Goal: Transaction & Acquisition: Purchase product/service

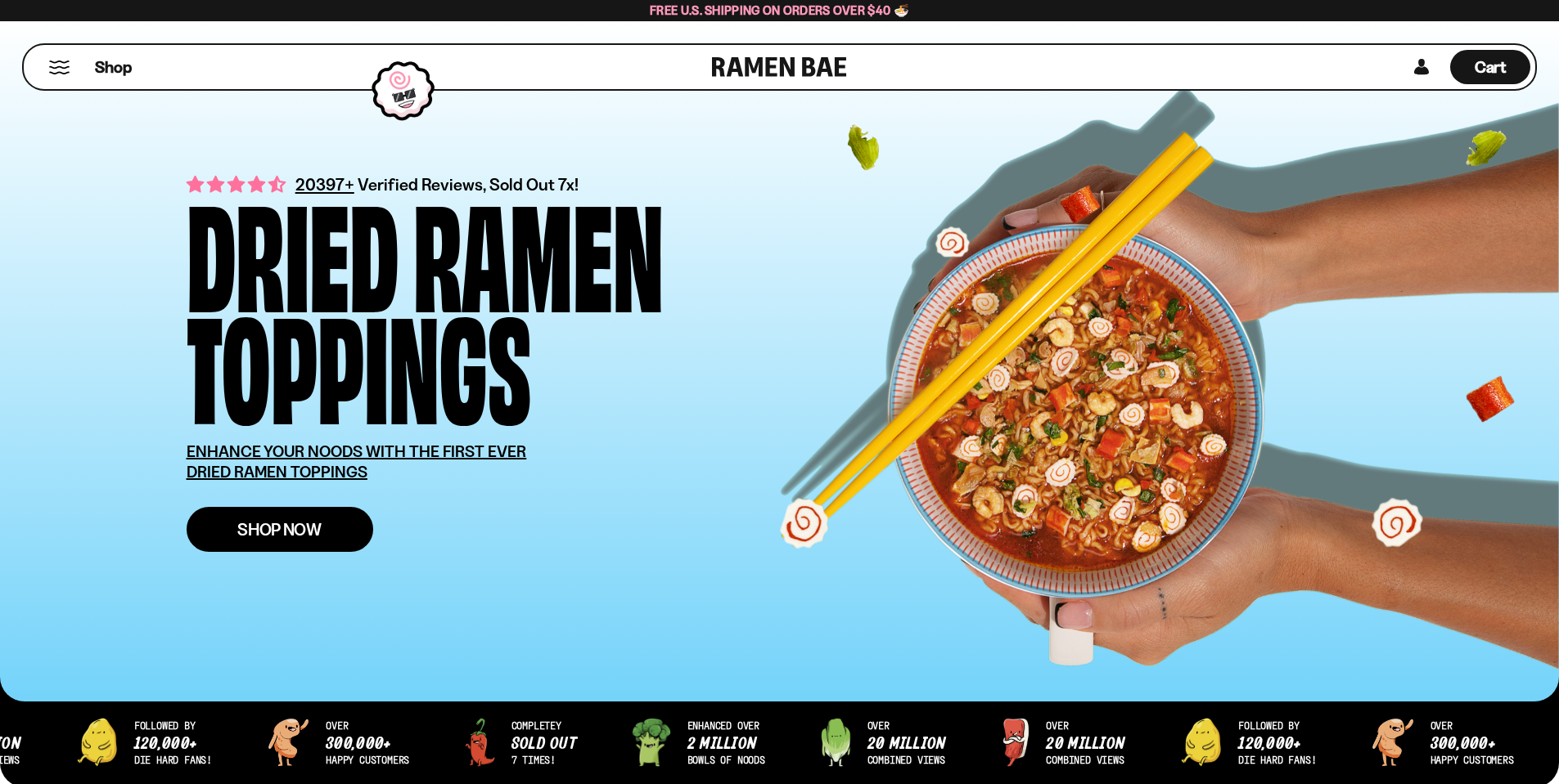
drag, startPoint x: 312, startPoint y: 530, endPoint x: 319, endPoint y: 525, distance: 8.6
click at [312, 530] on span "Shop Now" at bounding box center [279, 530] width 85 height 17
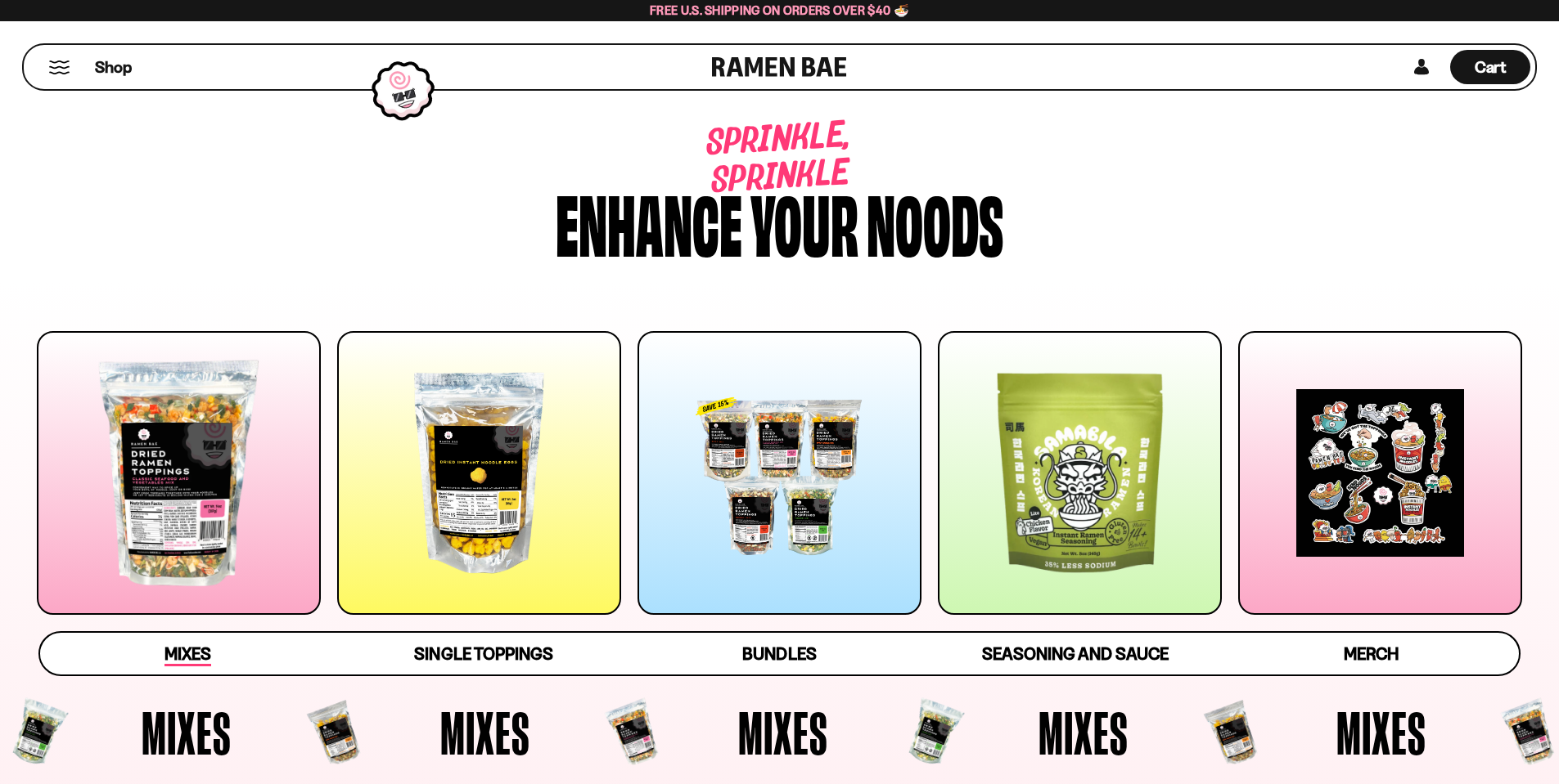
click at [198, 653] on span "Mixes" at bounding box center [187, 656] width 46 height 23
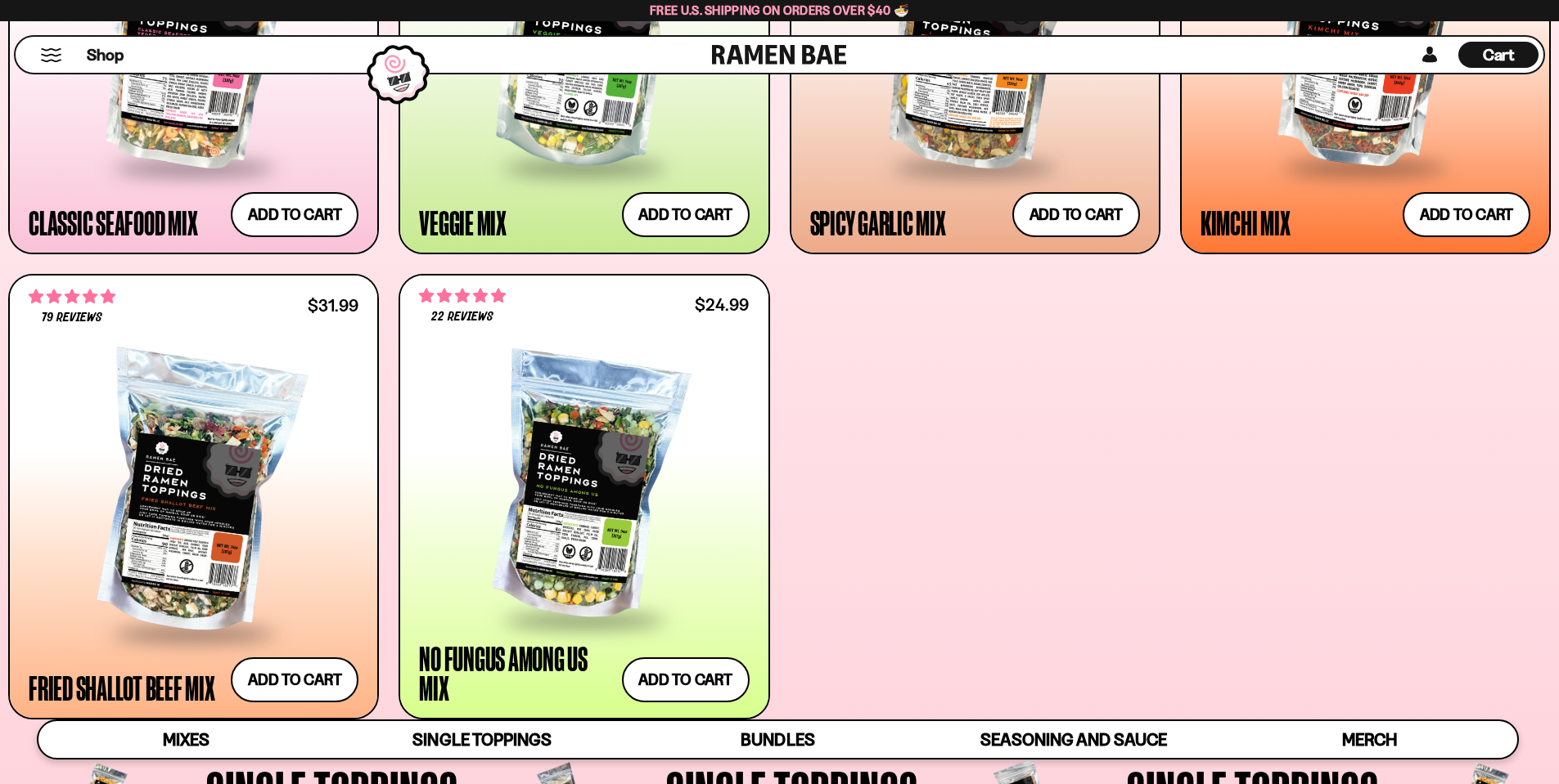
scroll to position [1024, 0]
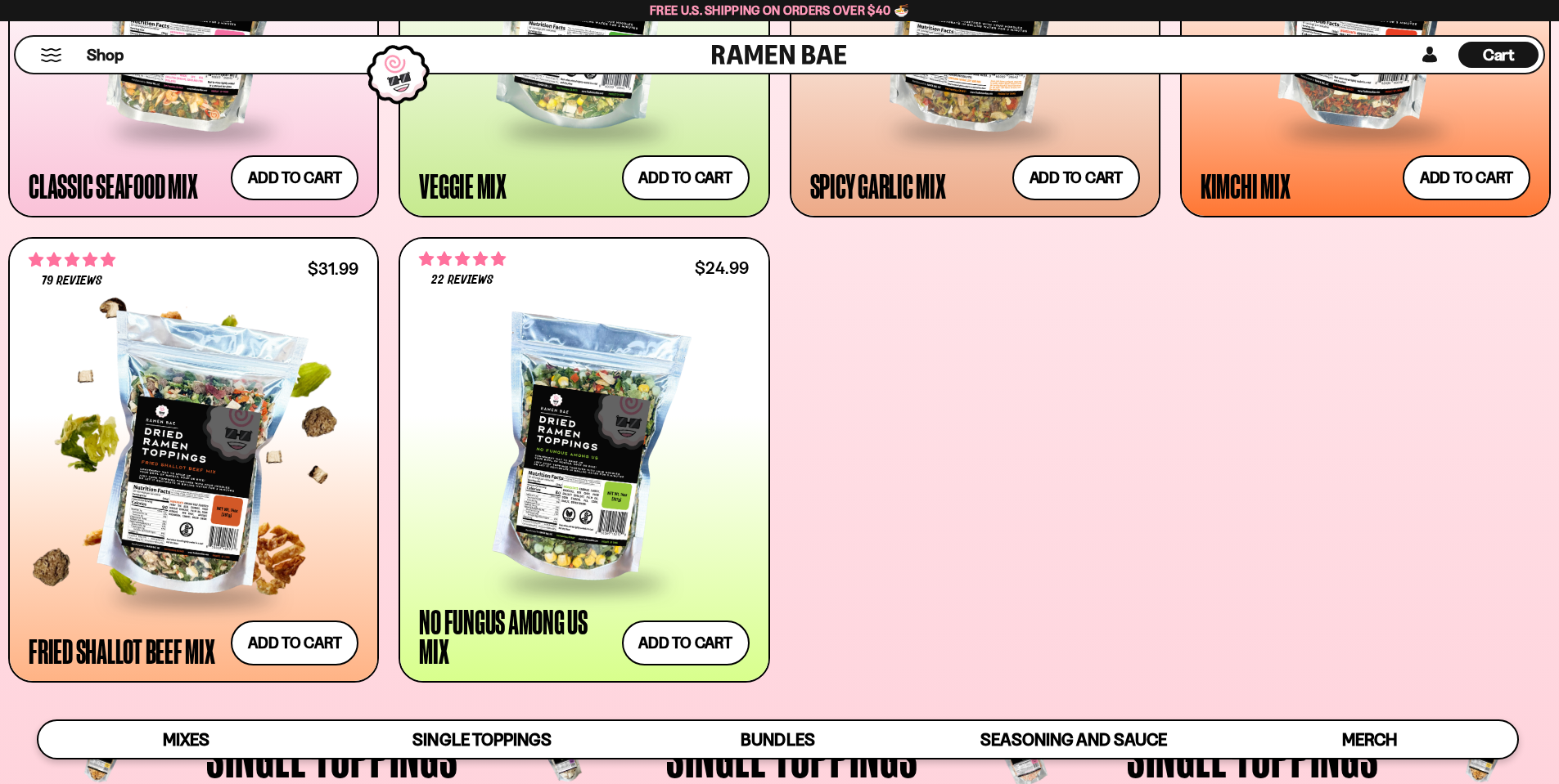
click at [193, 493] on div at bounding box center [194, 459] width 330 height 273
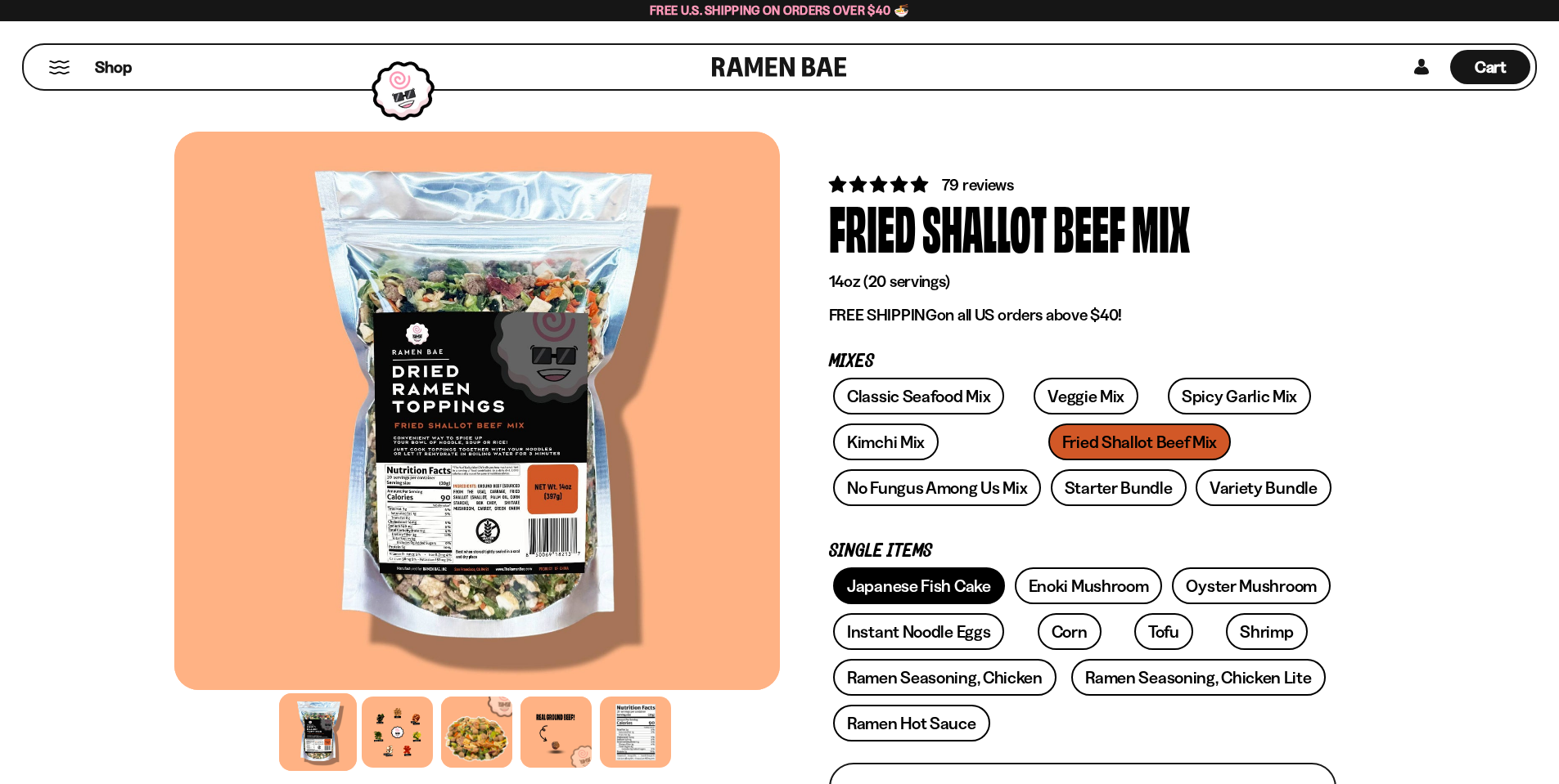
click at [944, 585] on link "Japanese Fish Cake" at bounding box center [919, 586] width 172 height 36
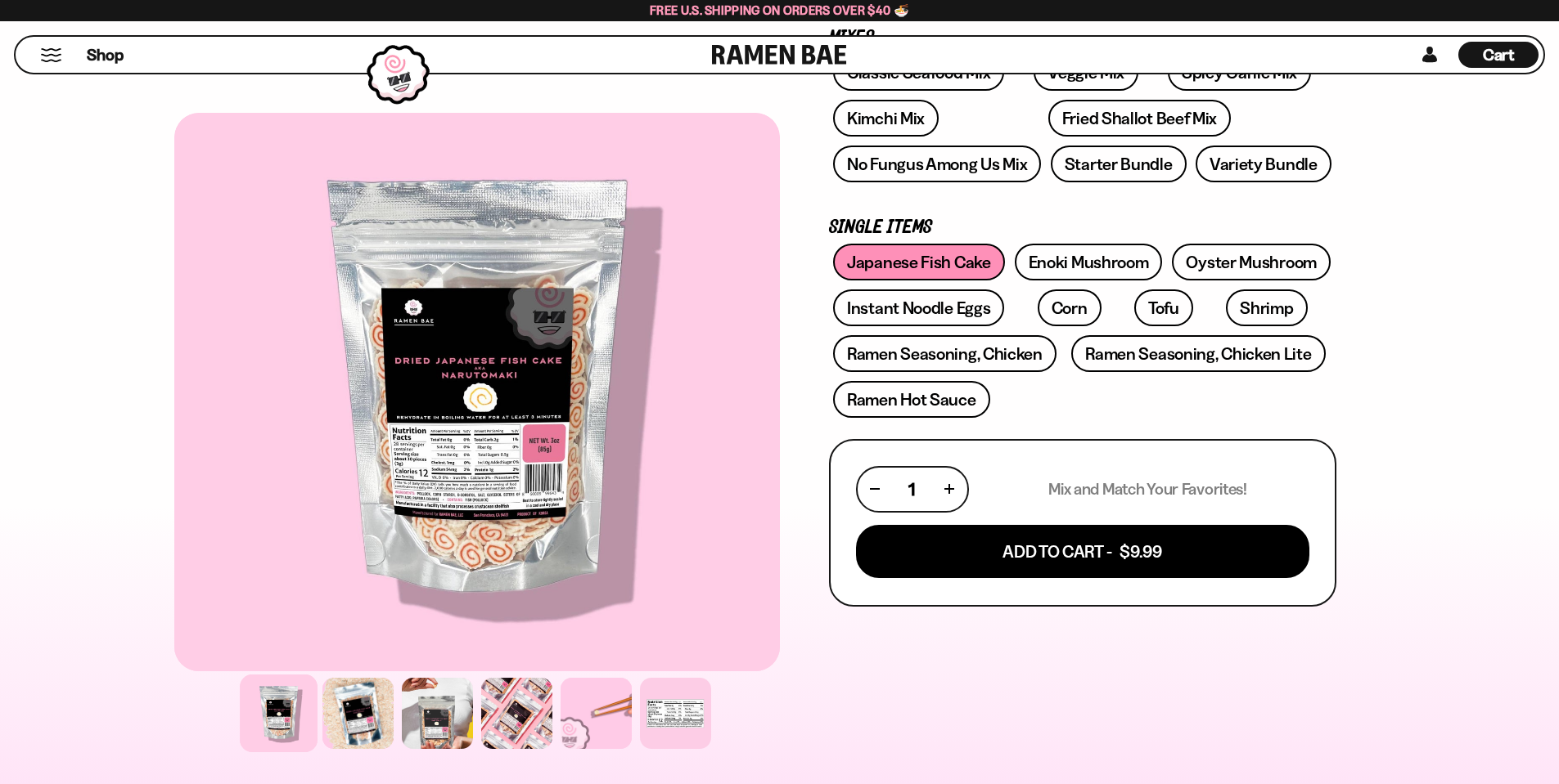
scroll to position [327, 0]
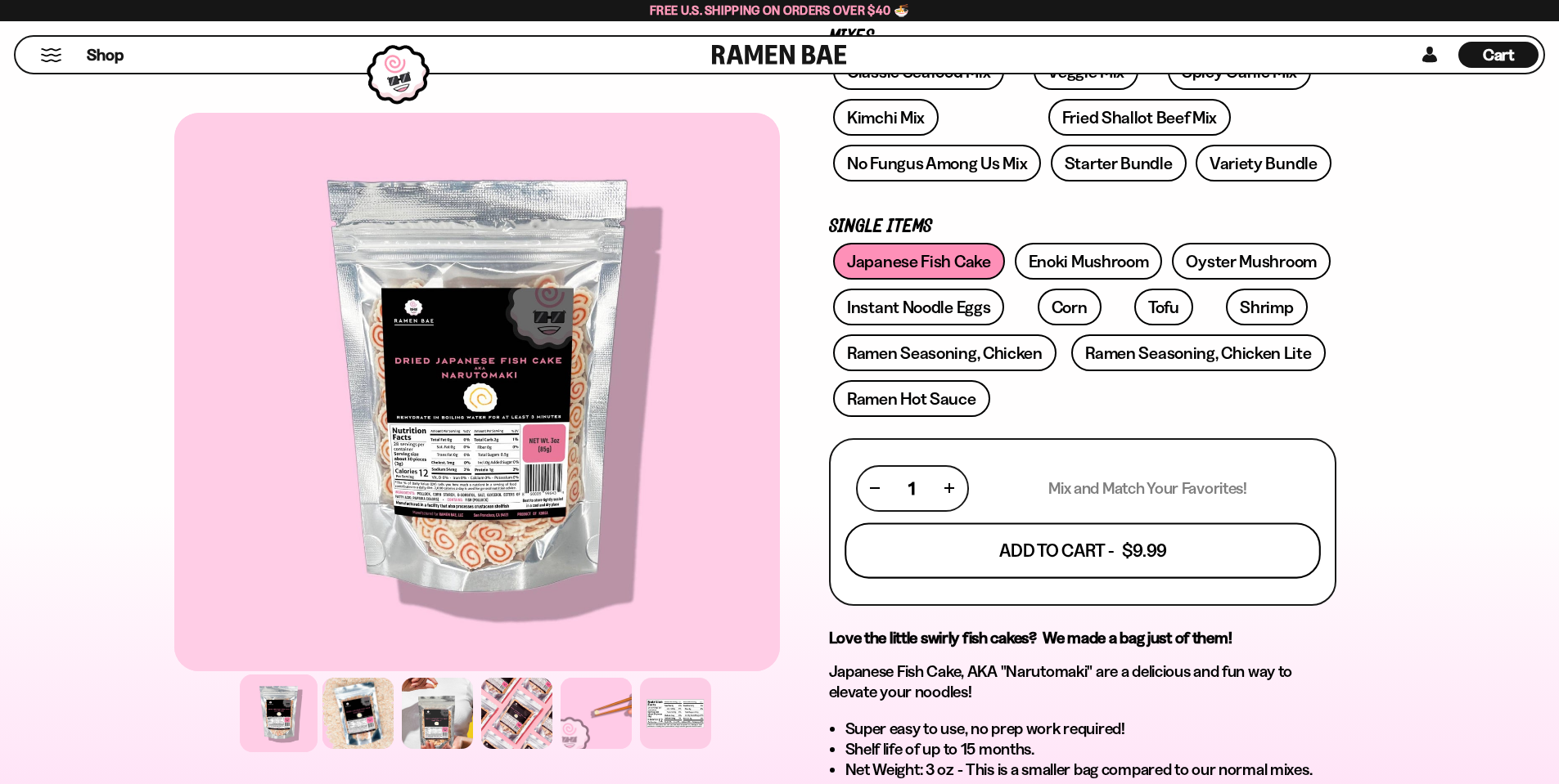
drag, startPoint x: 1103, startPoint y: 564, endPoint x: 1111, endPoint y: 559, distance: 9.4
click at [1105, 565] on button "Add To Cart - $9.99" at bounding box center [1082, 550] width 476 height 56
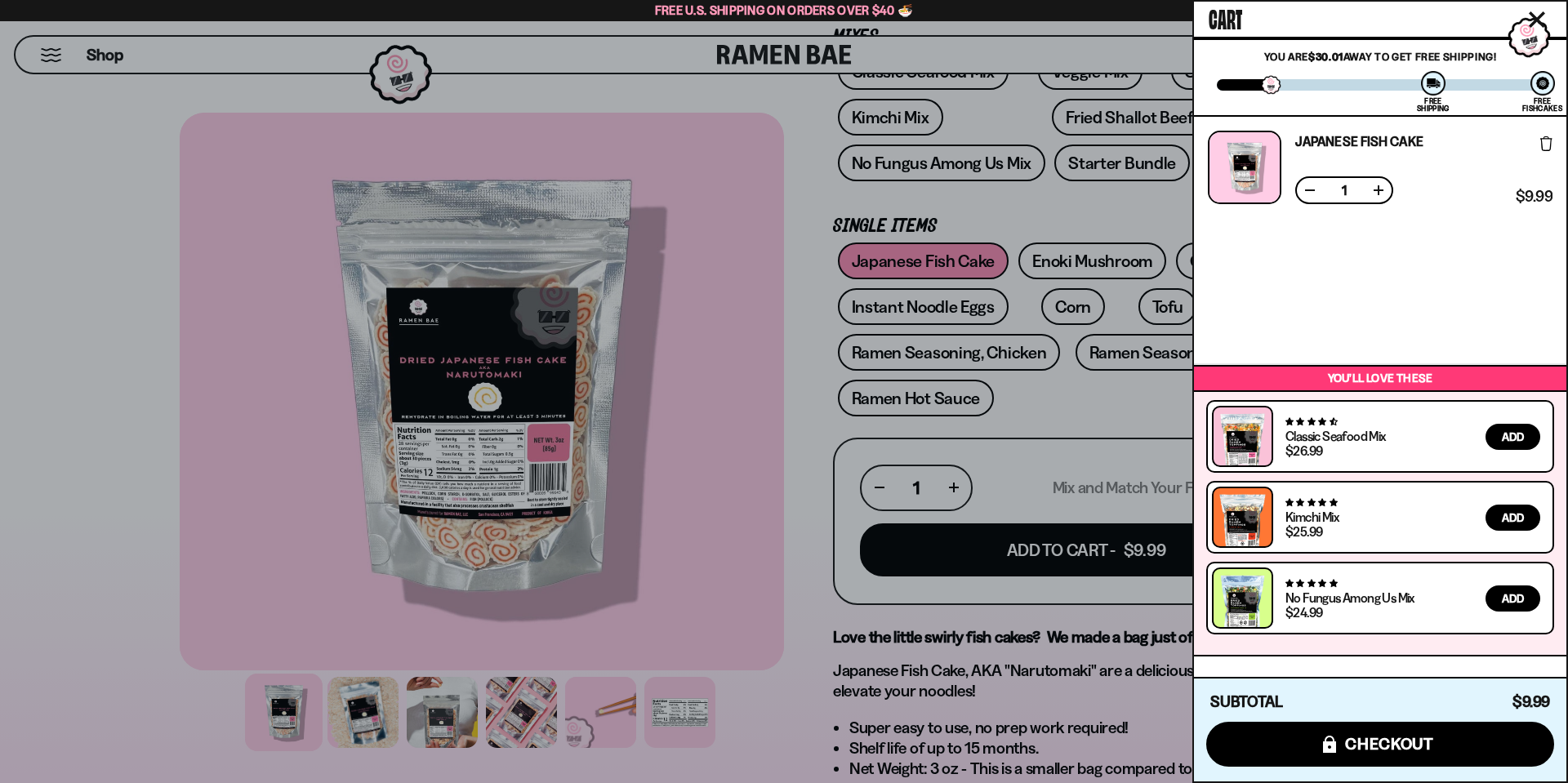
click at [1538, 21] on icon "Close cart" at bounding box center [1537, 20] width 15 height 15
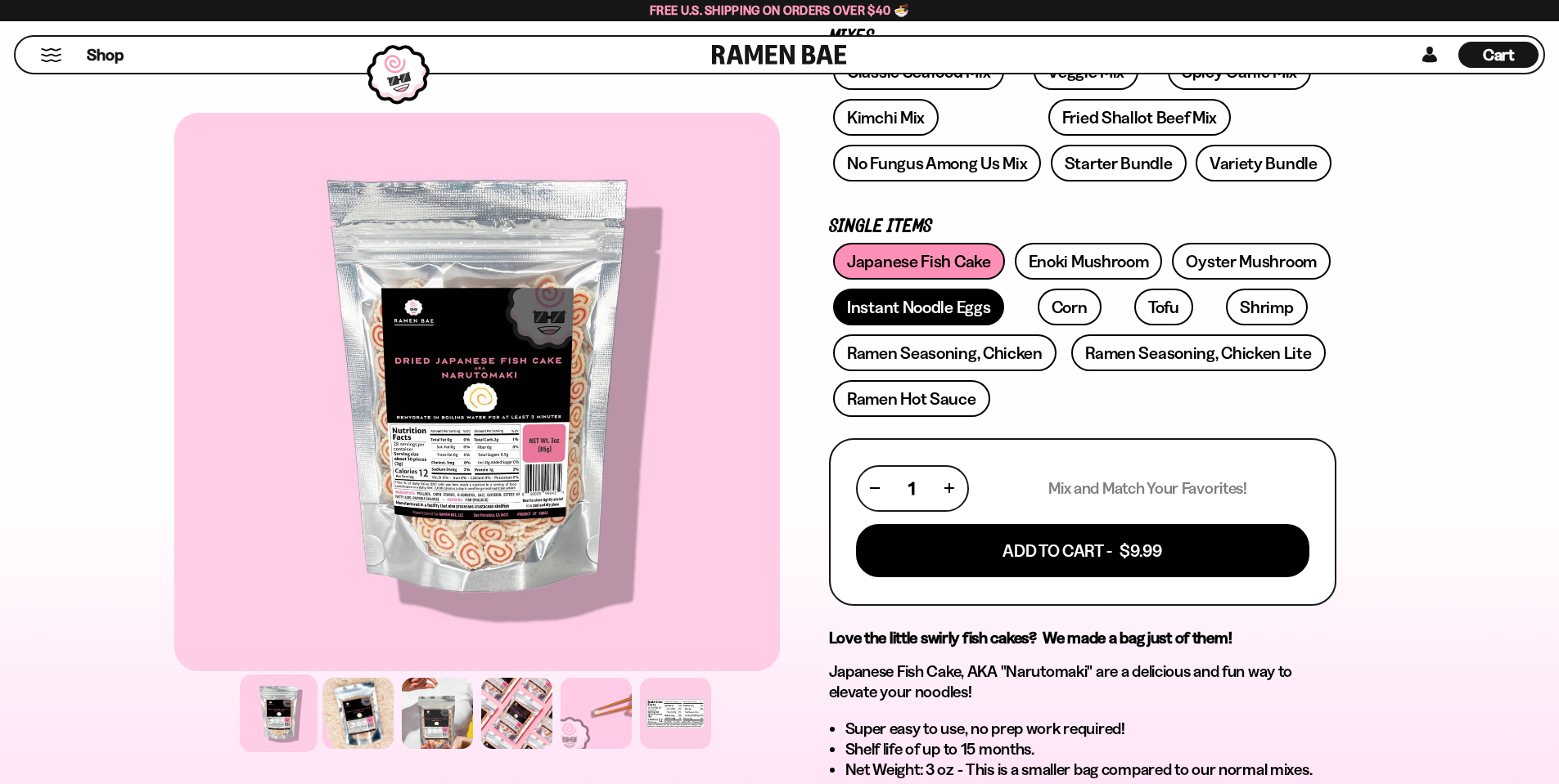
click at [961, 316] on link "Instant Noodle Eggs" at bounding box center [919, 307] width 171 height 36
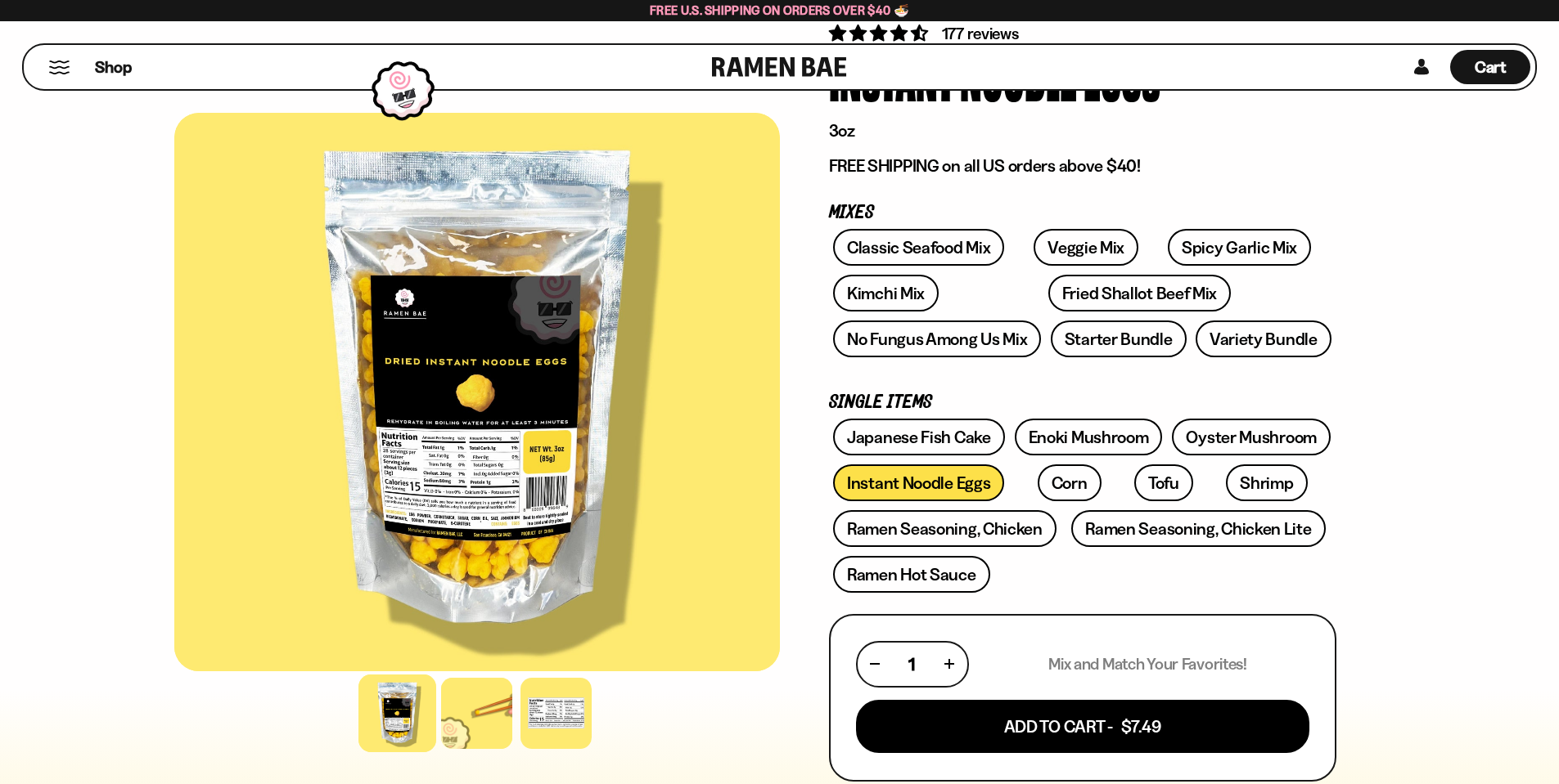
scroll to position [163, 0]
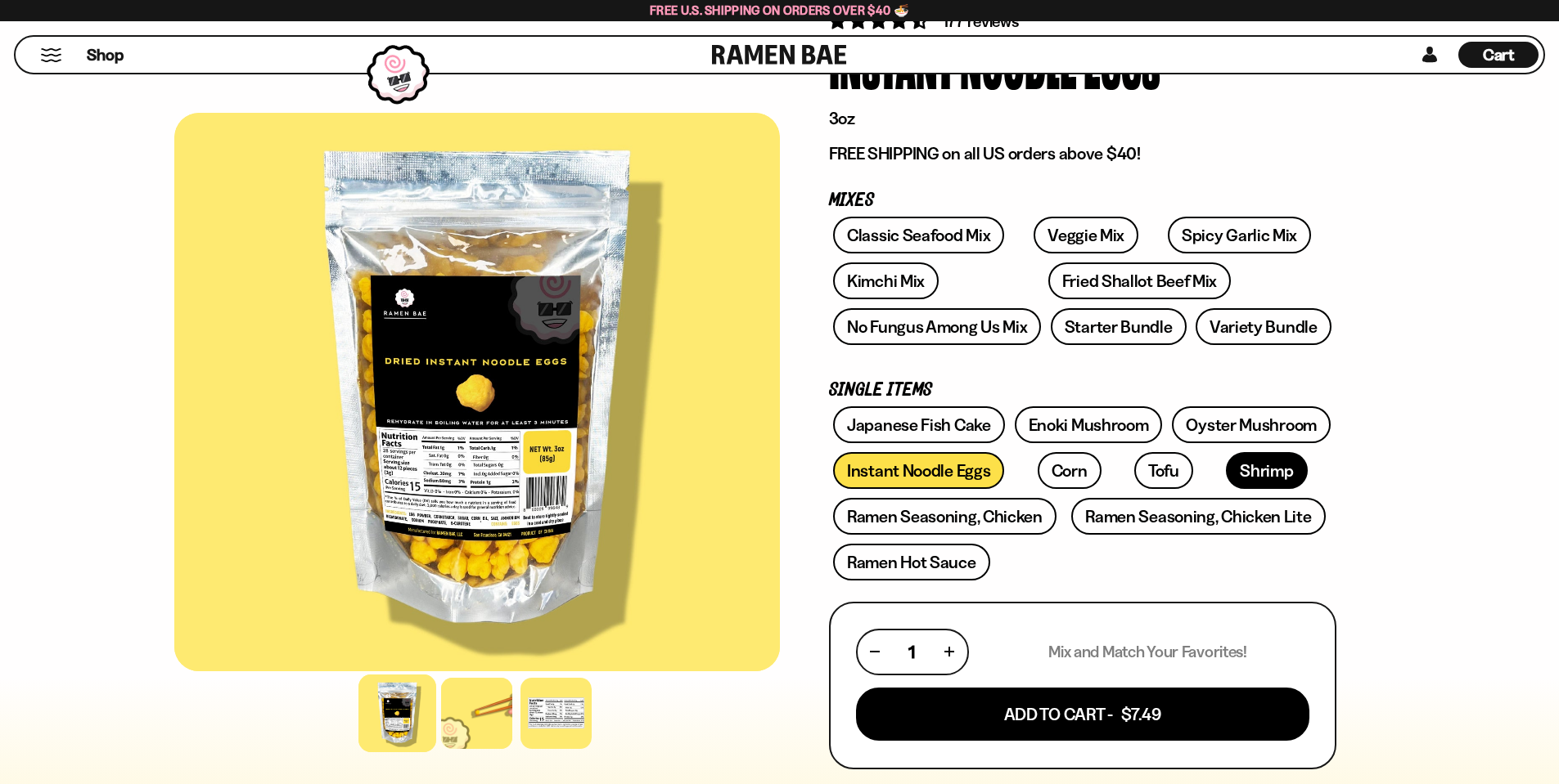
click at [1226, 471] on link "Shrimp" at bounding box center [1266, 471] width 81 height 36
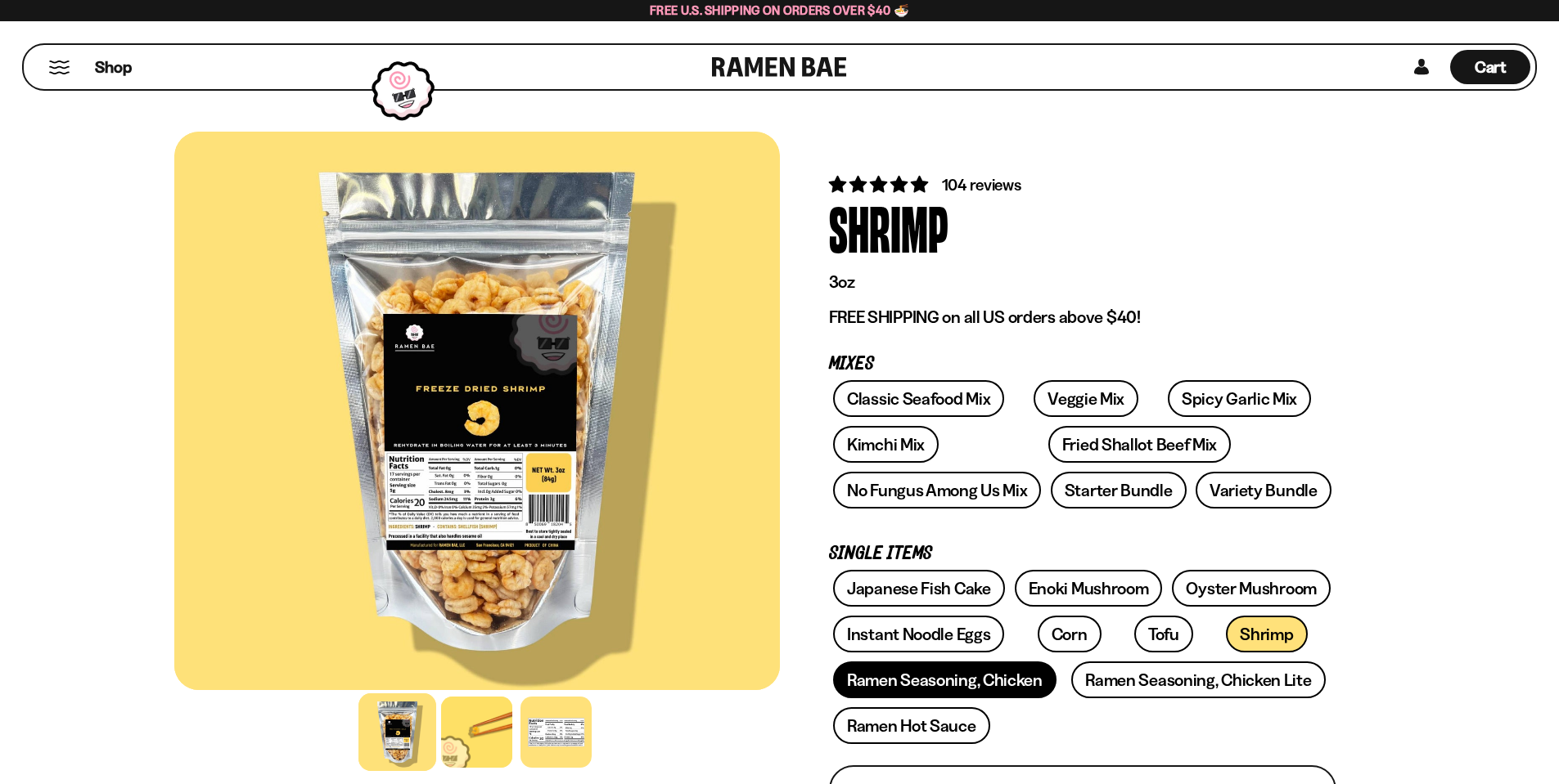
click at [993, 675] on link "Ramen Seasoning, Chicken" at bounding box center [945, 680] width 223 height 36
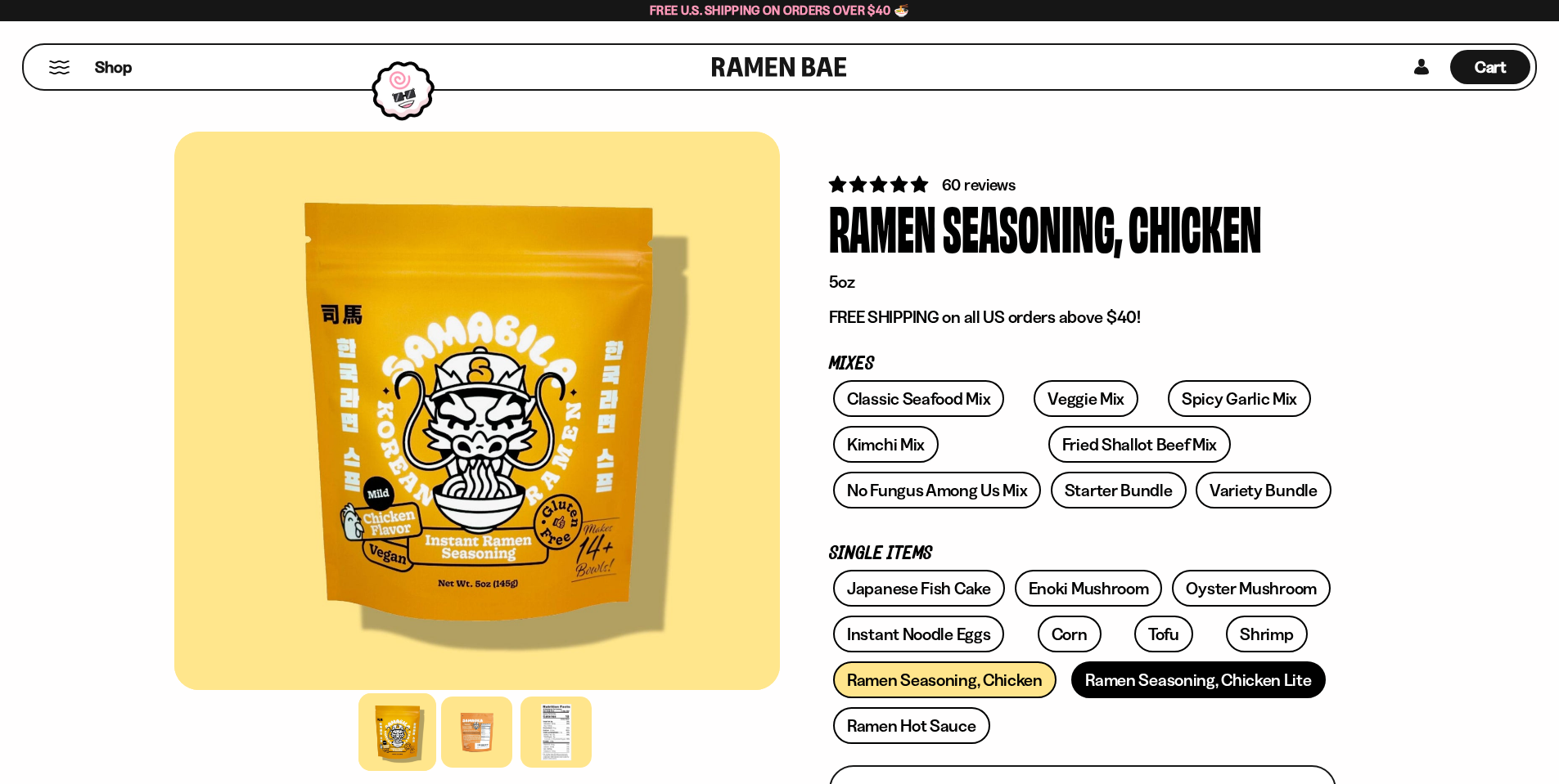
click at [1180, 688] on link "Ramen Seasoning, Chicken Lite" at bounding box center [1198, 680] width 254 height 36
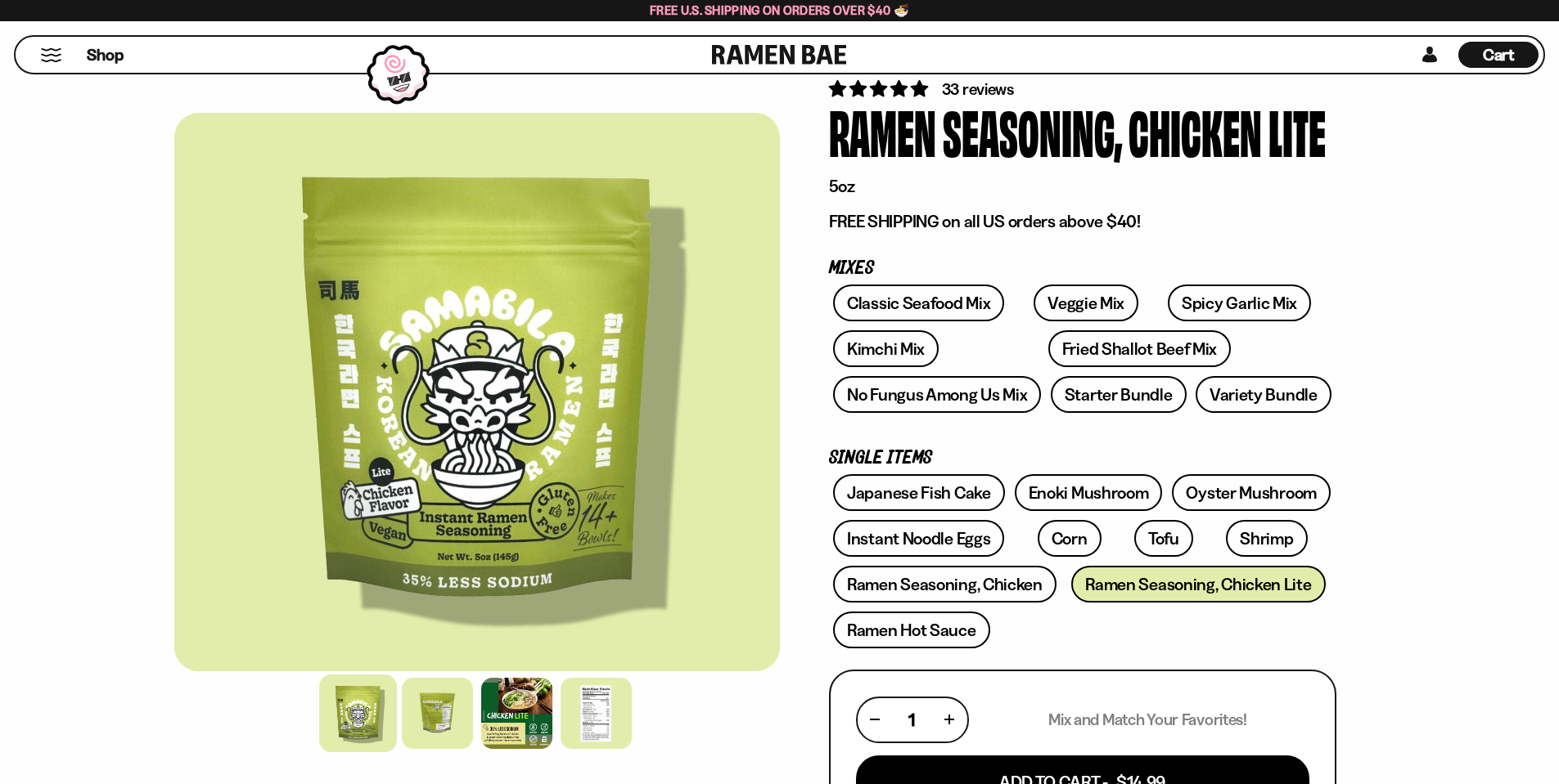
scroll to position [163, 0]
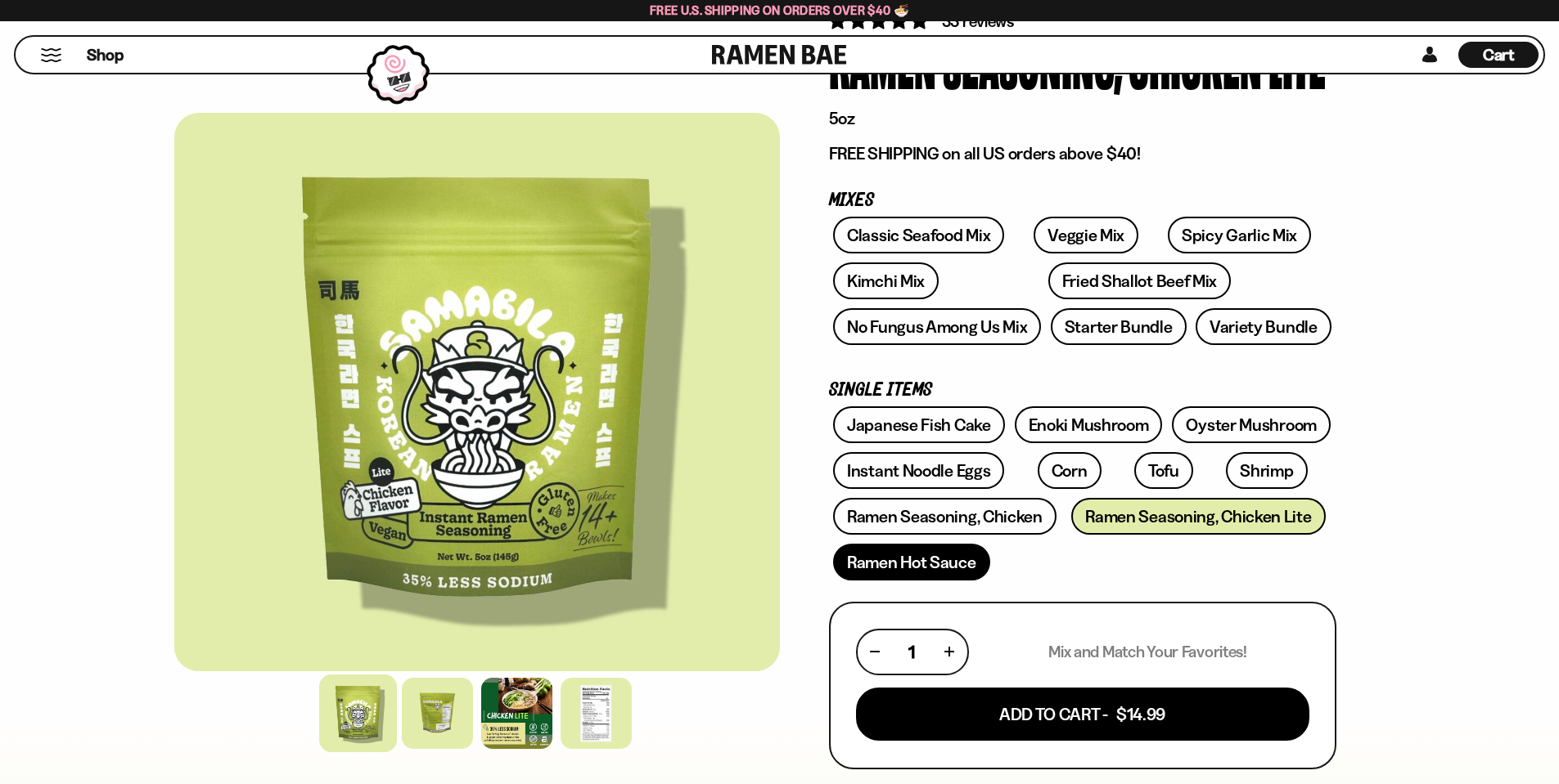
click at [923, 559] on link "Ramen Hot Sauce" at bounding box center [911, 562] width 157 height 36
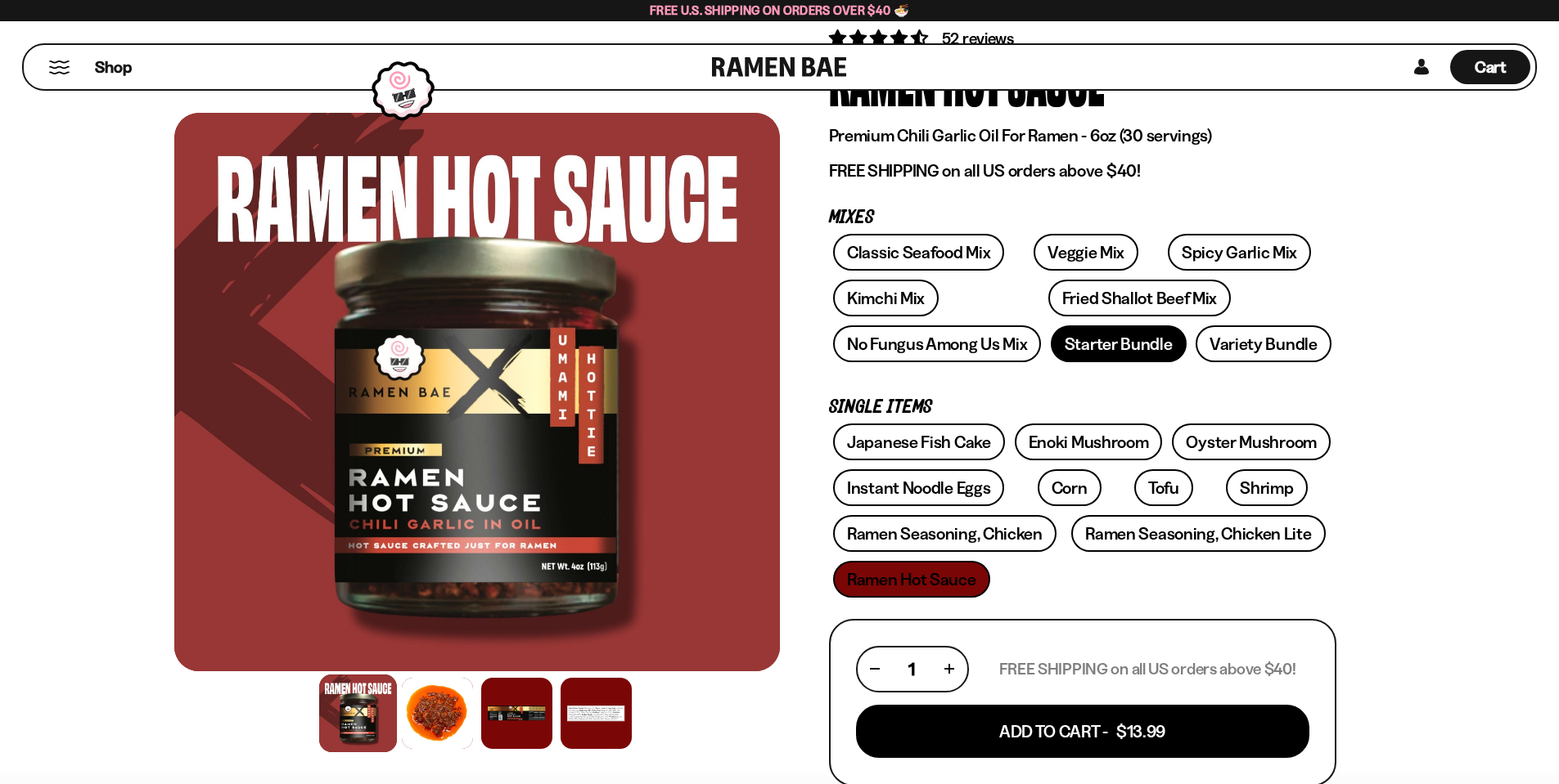
scroll to position [163, 0]
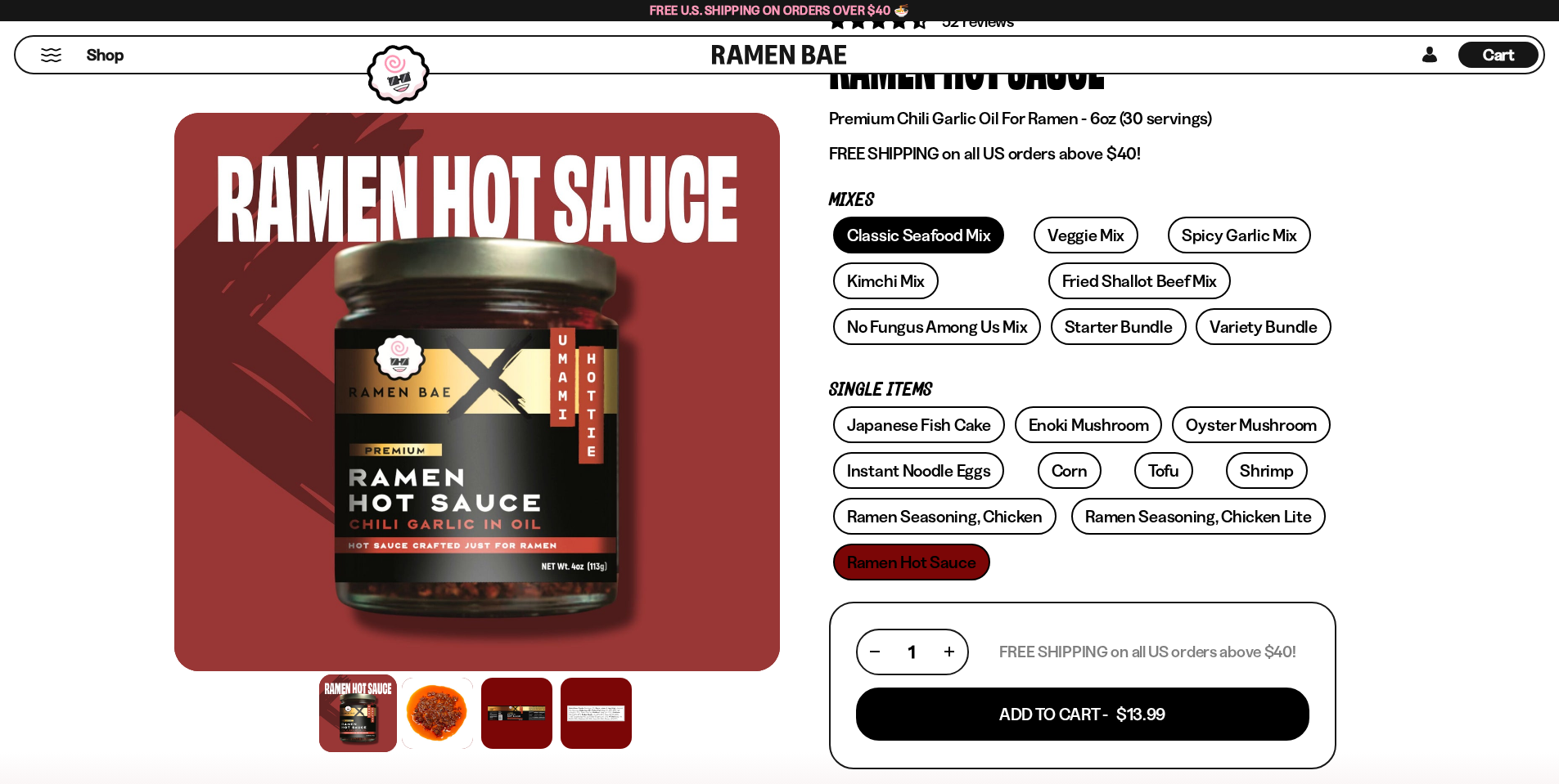
click at [920, 235] on link "Classic Seafood Mix" at bounding box center [919, 235] width 171 height 36
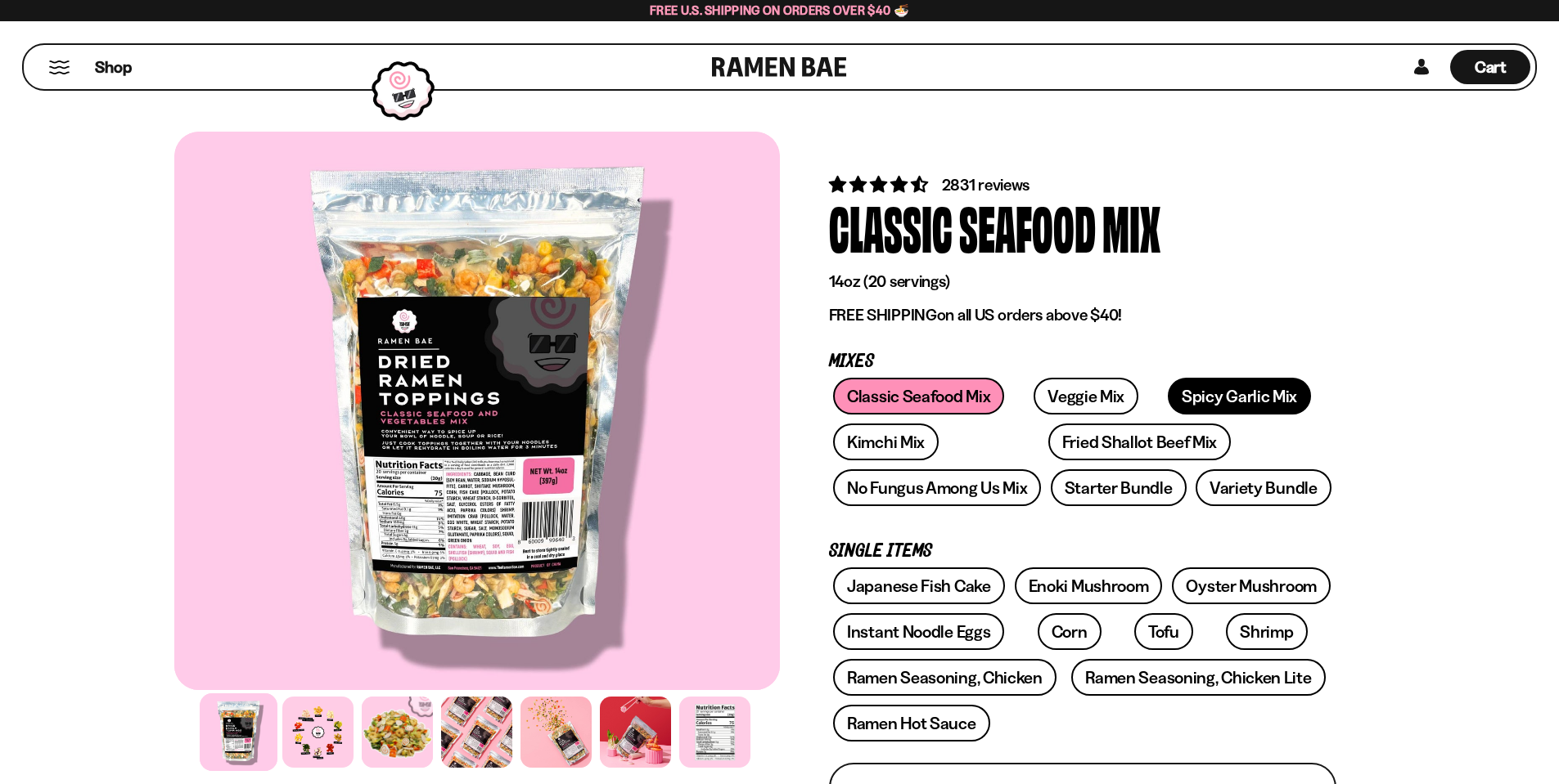
click at [1168, 399] on link "Spicy Garlic Mix" at bounding box center [1239, 396] width 143 height 36
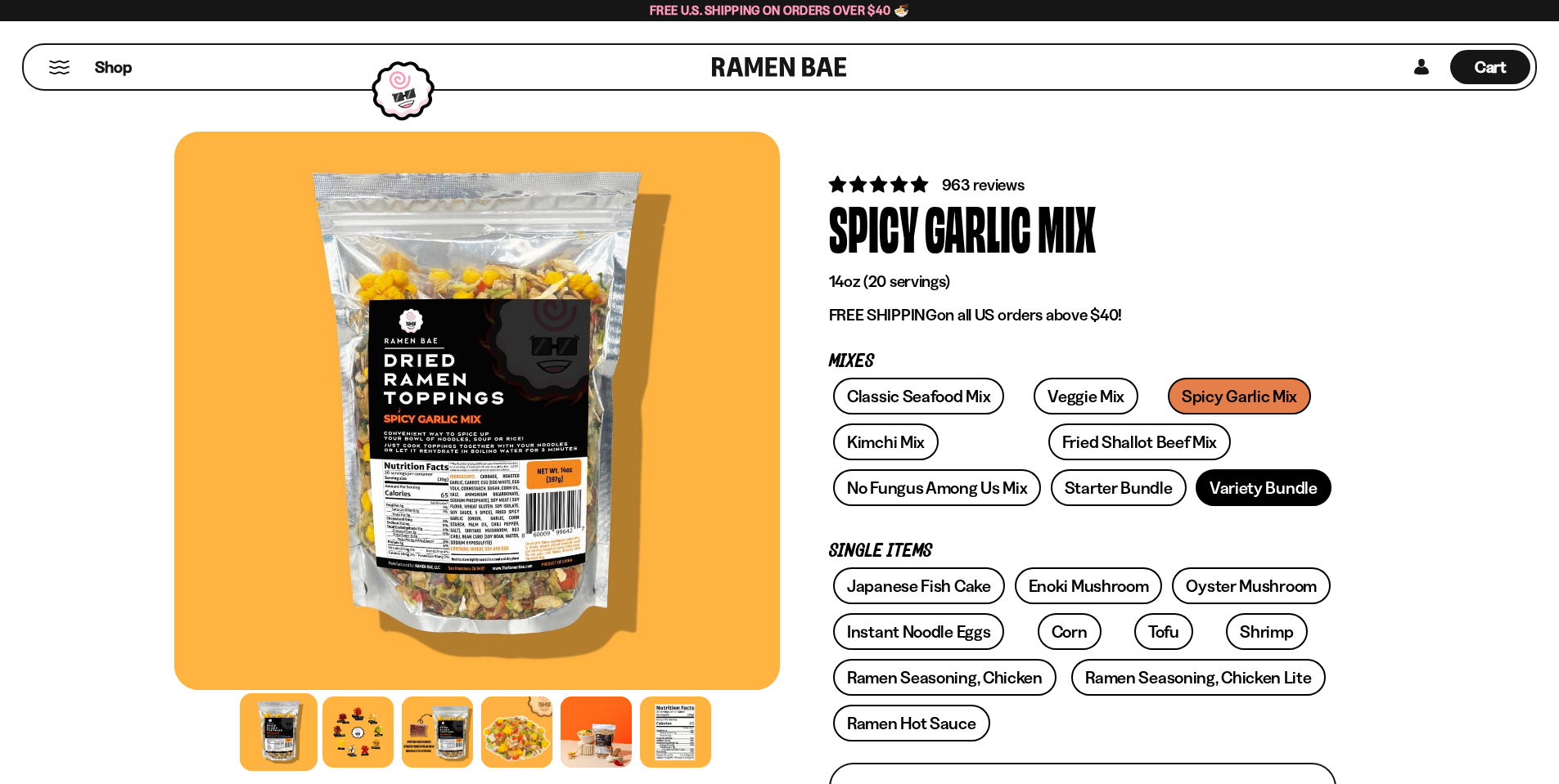
click at [1251, 492] on link "Variety Bundle" at bounding box center [1264, 487] width 136 height 36
